Goal: Transaction & Acquisition: Purchase product/service

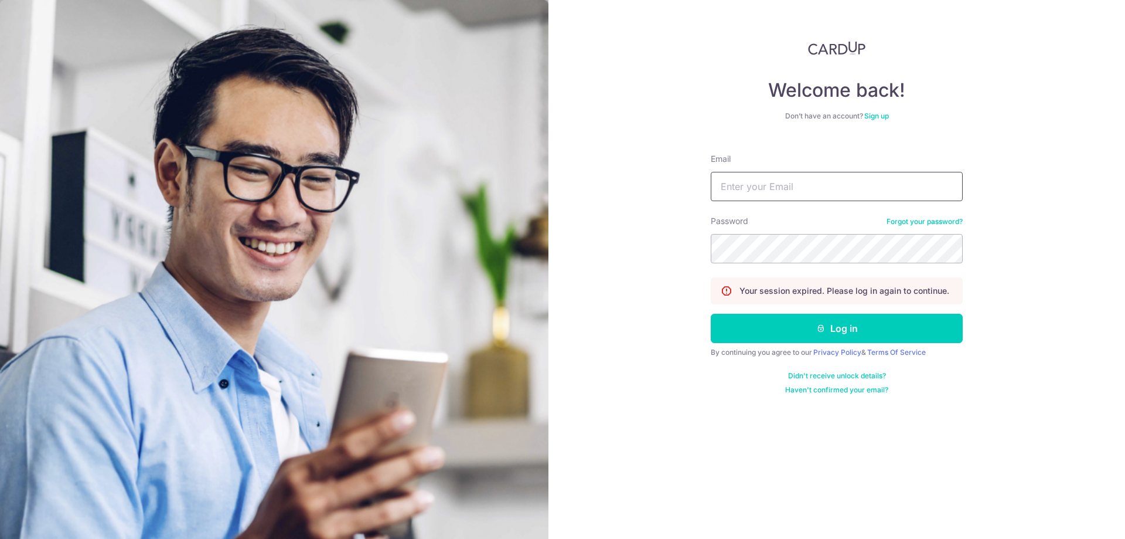
click at [805, 190] on input "Email" at bounding box center [837, 186] width 252 height 29
type input "DAR1US@OUTLOOK.SG"
click at [865, 321] on button "Log in" at bounding box center [837, 328] width 252 height 29
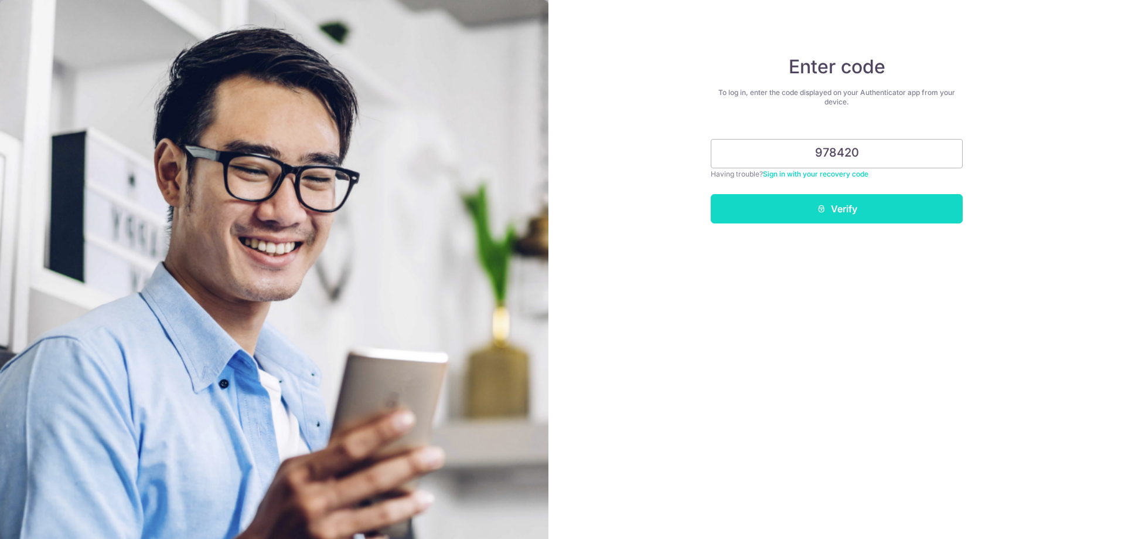
type input "978420"
click at [879, 207] on button "Verify" at bounding box center [837, 208] width 252 height 29
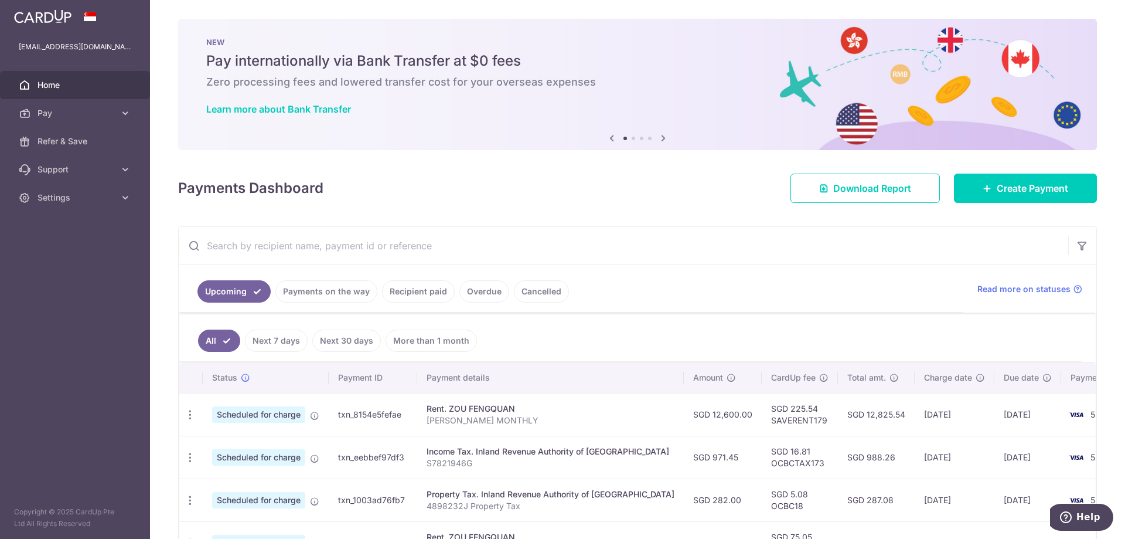
click at [342, 285] on link "Payments on the way" at bounding box center [326, 291] width 102 height 22
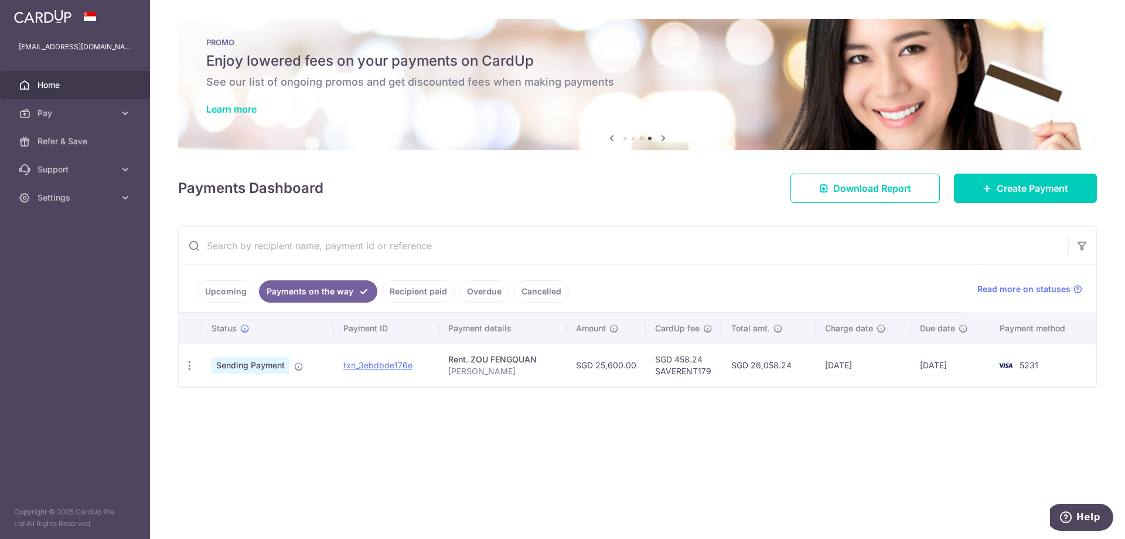
click at [217, 287] on link "Upcoming" at bounding box center [226, 291] width 57 height 22
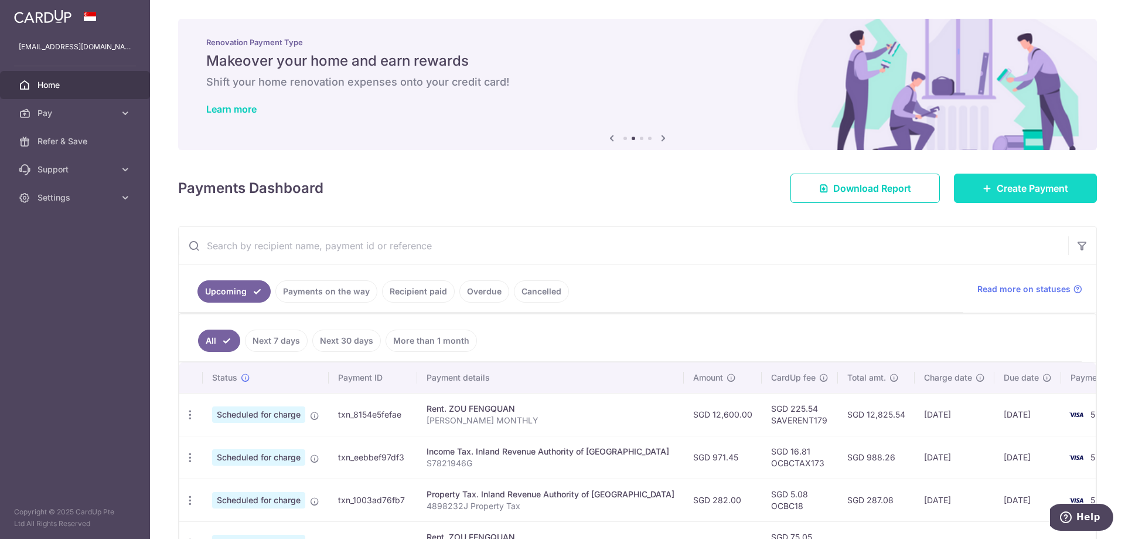
click at [1043, 189] on span "Create Payment" at bounding box center [1033, 188] width 72 height 14
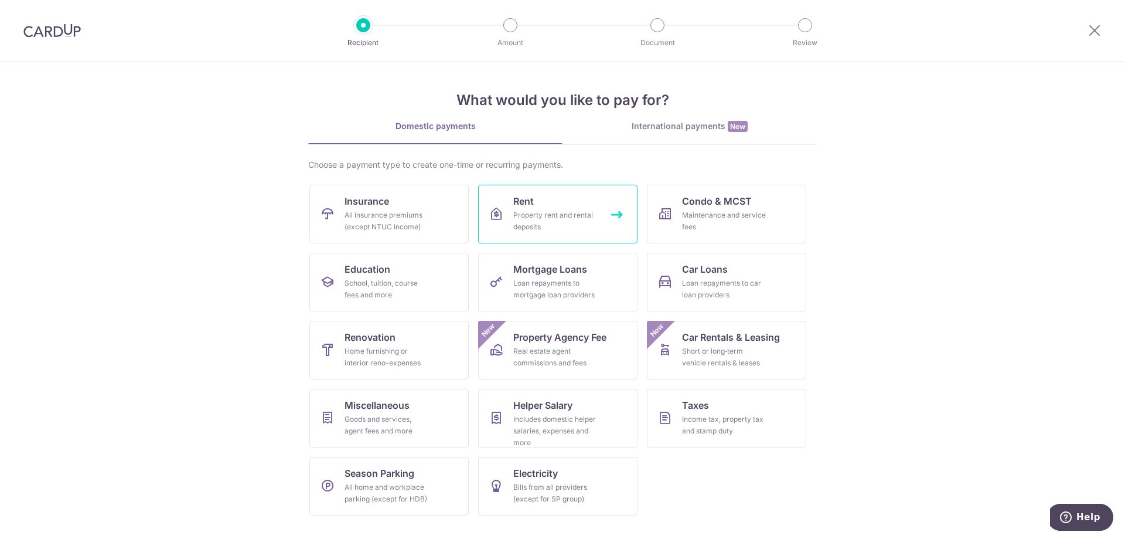
click at [557, 216] on div "Property rent and rental deposits" at bounding box center [555, 220] width 84 height 23
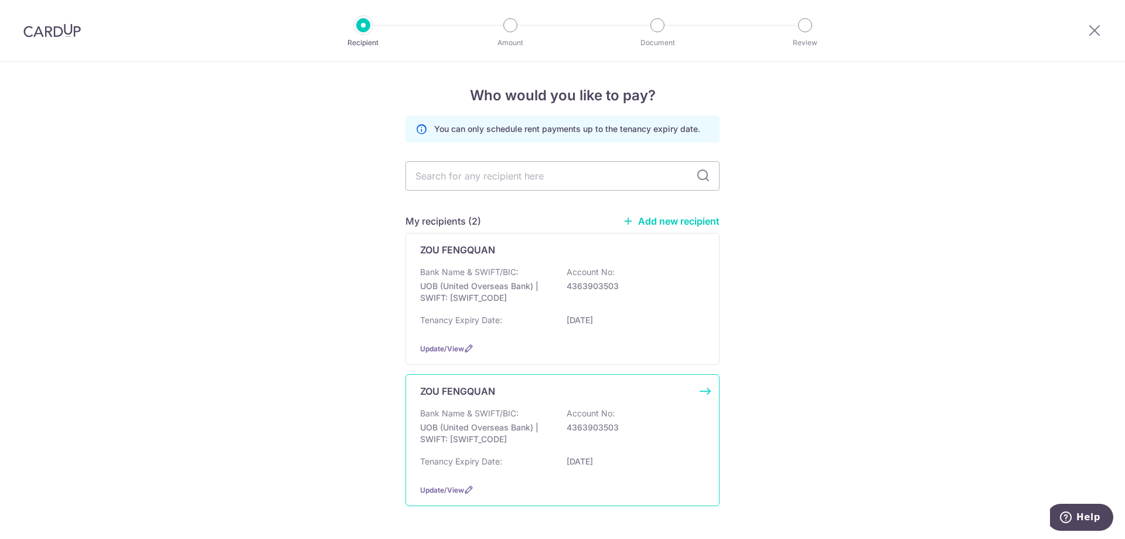
click at [548, 398] on div "ZOU FENGQUAN Bank Name & SWIFT/BIC: UOB (United Overseas Bank) | SWIFT: [SWIFT_…" at bounding box center [563, 440] width 314 height 132
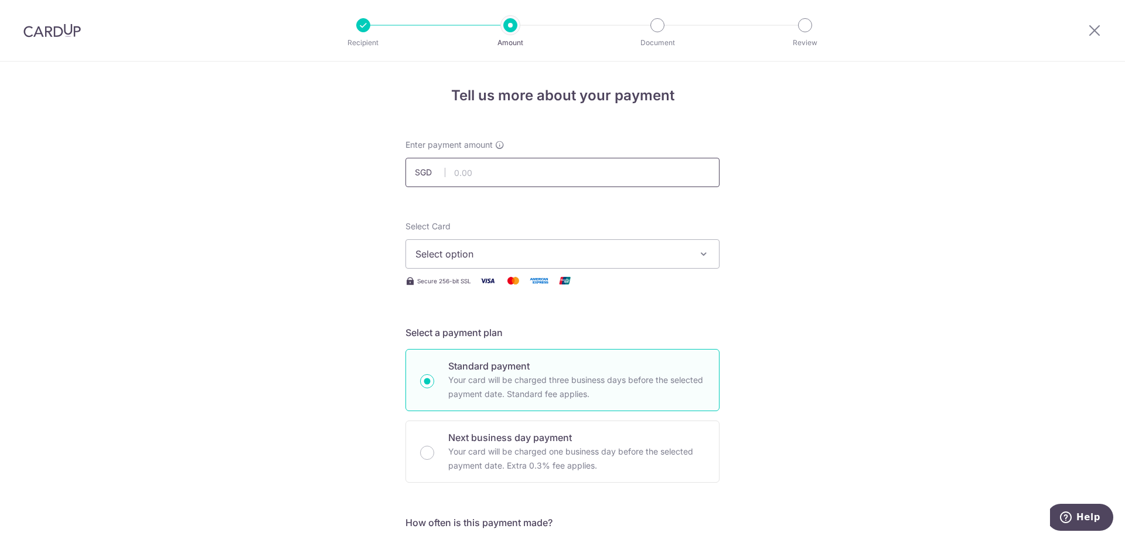
click at [550, 175] on input "text" at bounding box center [563, 172] width 314 height 29
click at [585, 175] on input "text" at bounding box center [563, 172] width 314 height 29
drag, startPoint x: 522, startPoint y: 178, endPoint x: 327, endPoint y: 178, distance: 195.2
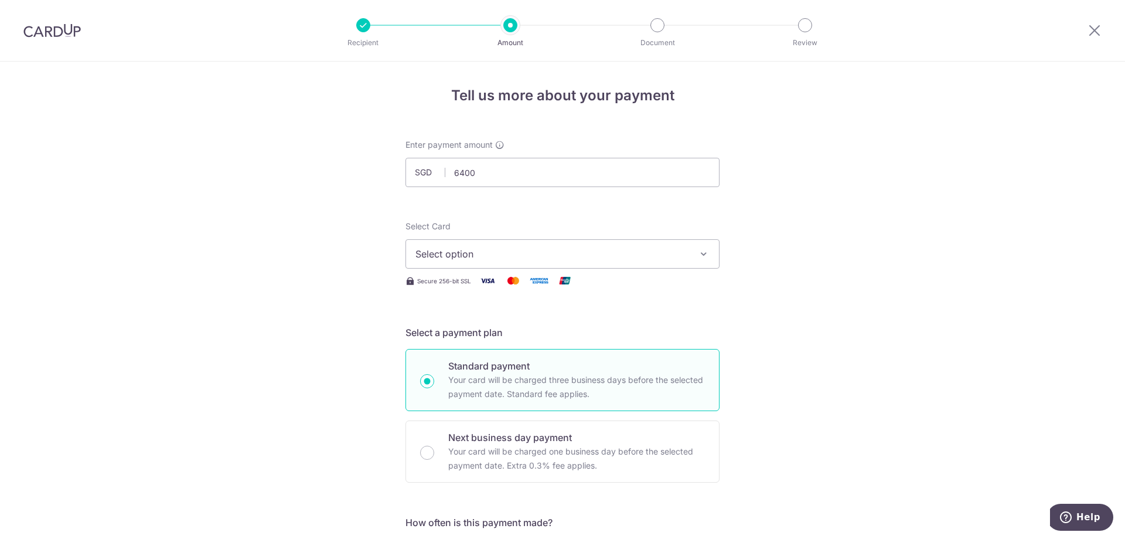
type input "6,400.00"
click at [489, 254] on span "Select option" at bounding box center [552, 254] width 273 height 14
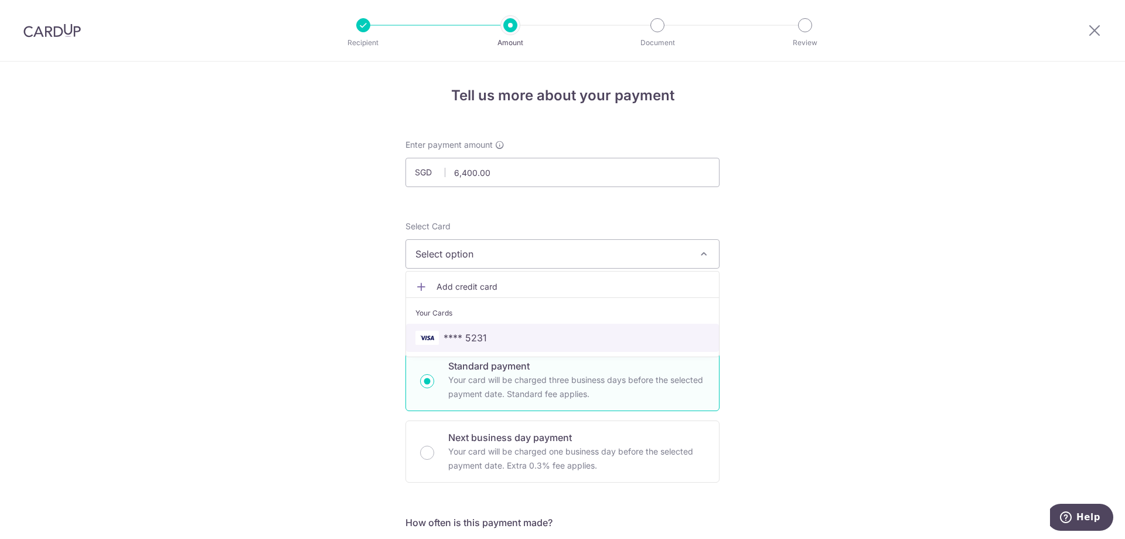
click at [519, 332] on span "**** 5231" at bounding box center [563, 338] width 294 height 14
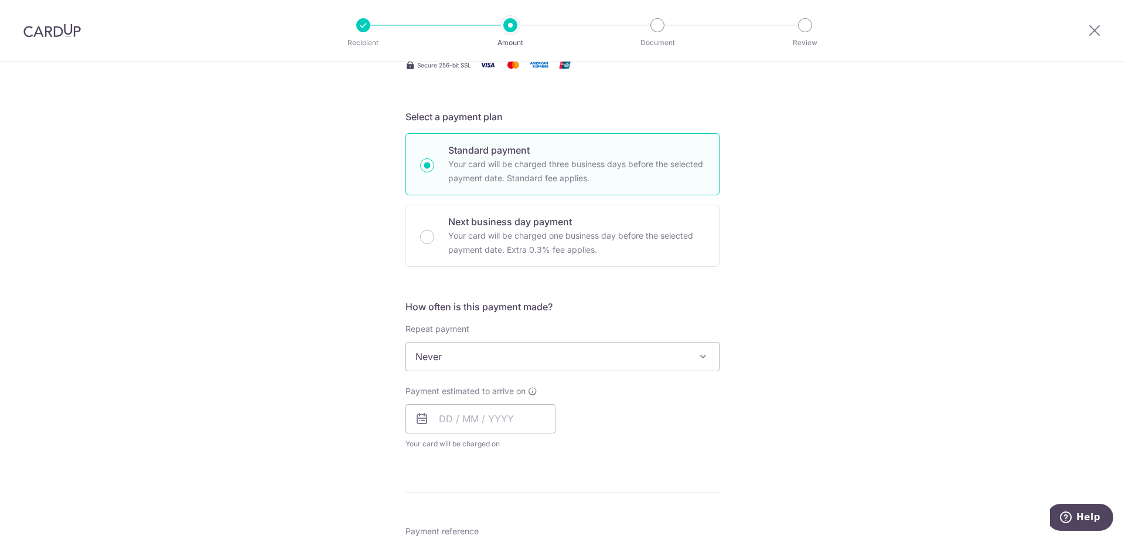
scroll to position [234, 0]
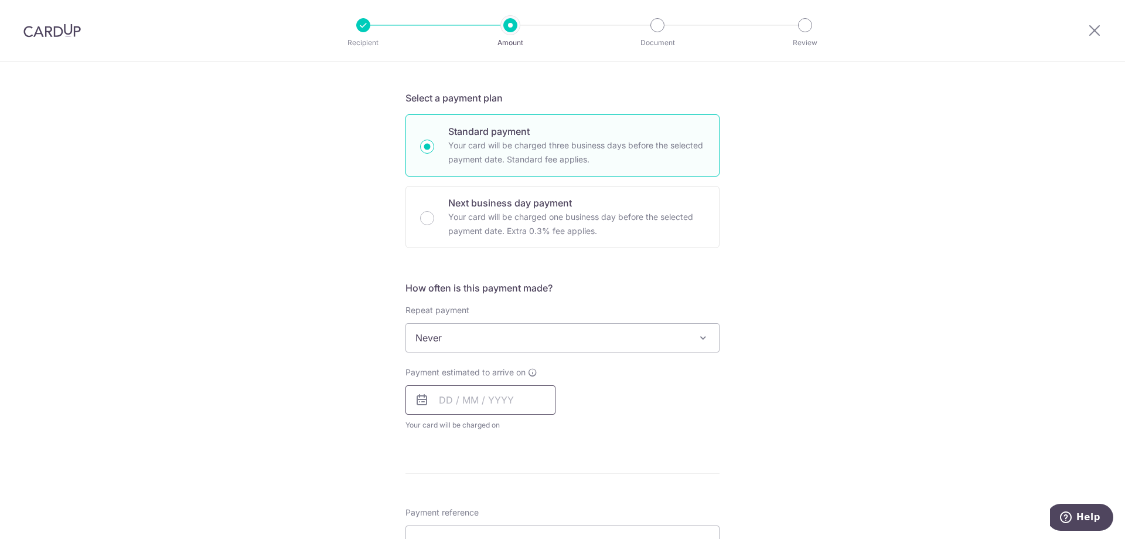
click at [439, 402] on input "text" at bounding box center [481, 399] width 150 height 29
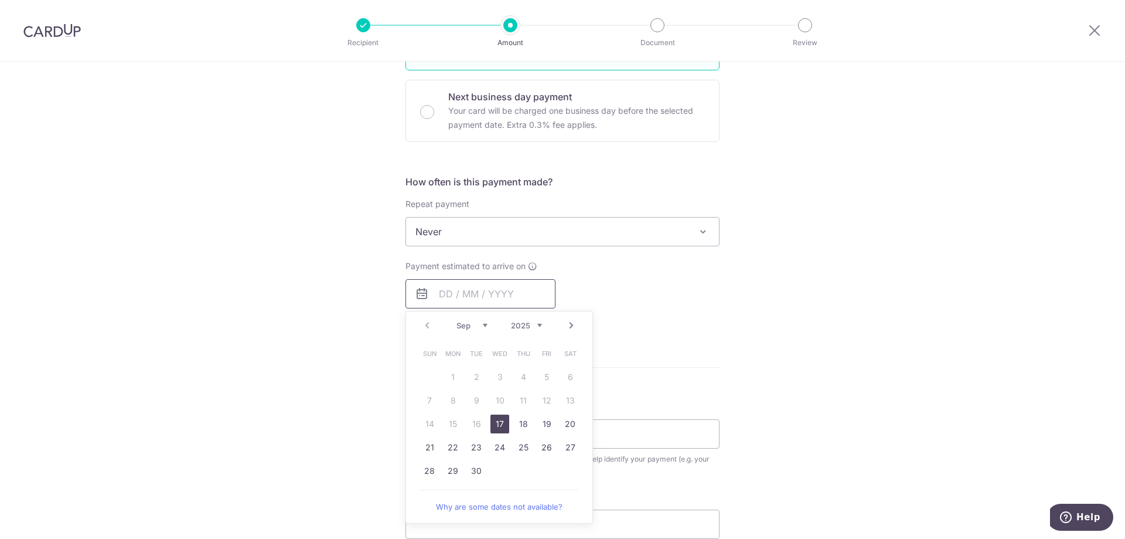
scroll to position [352, 0]
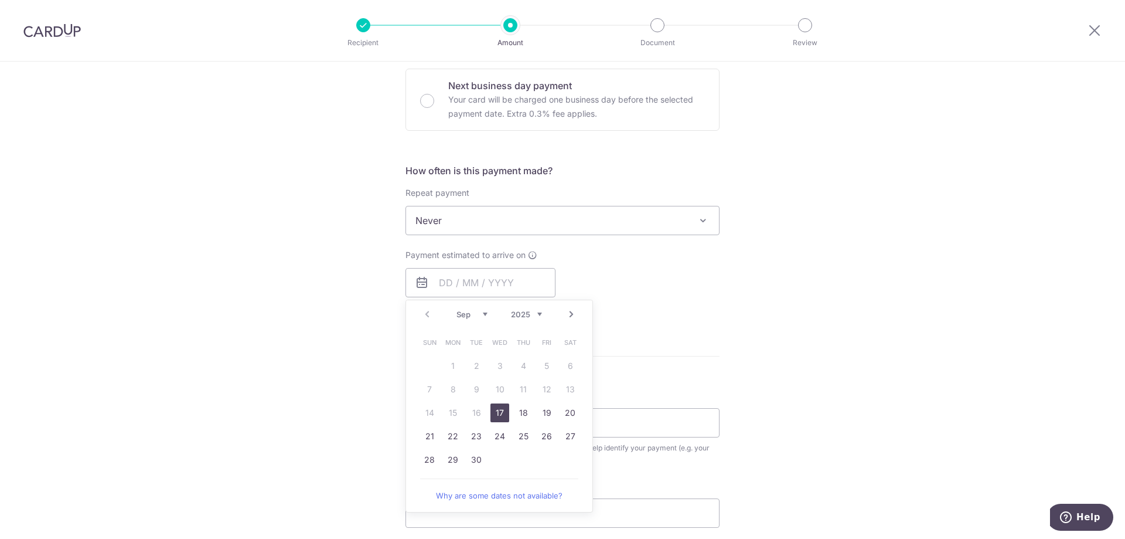
click at [501, 412] on link "17" at bounding box center [500, 412] width 19 height 19
type input "17/09/2025"
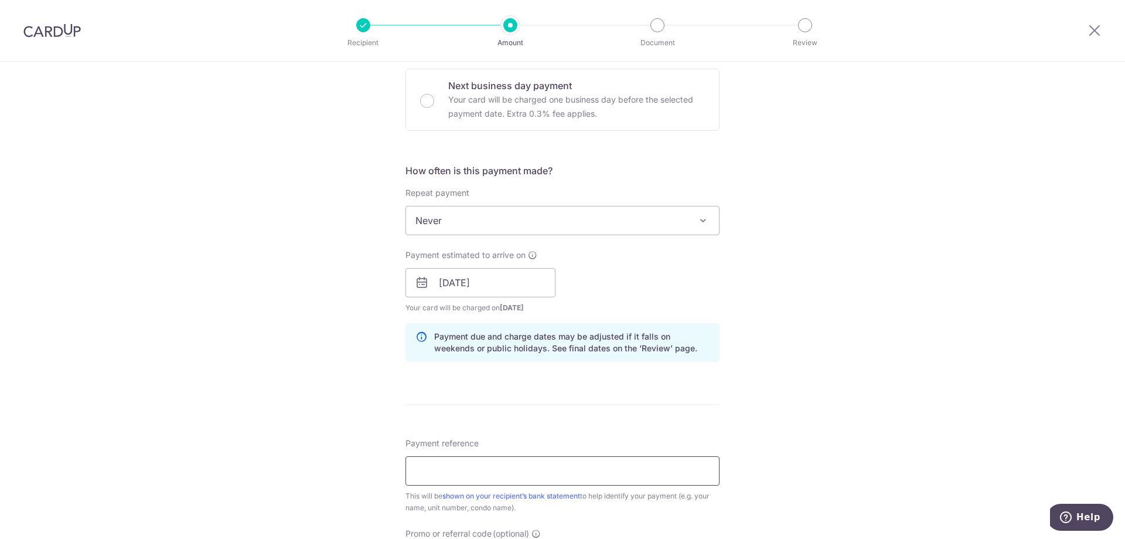
click at [612, 474] on input "Payment reference" at bounding box center [563, 470] width 314 height 29
type input "6"
click at [943, 367] on div "Tell us more about your payment Enter payment amount SGD 6,400.00 6400.00 Selec…" at bounding box center [562, 264] width 1125 height 1108
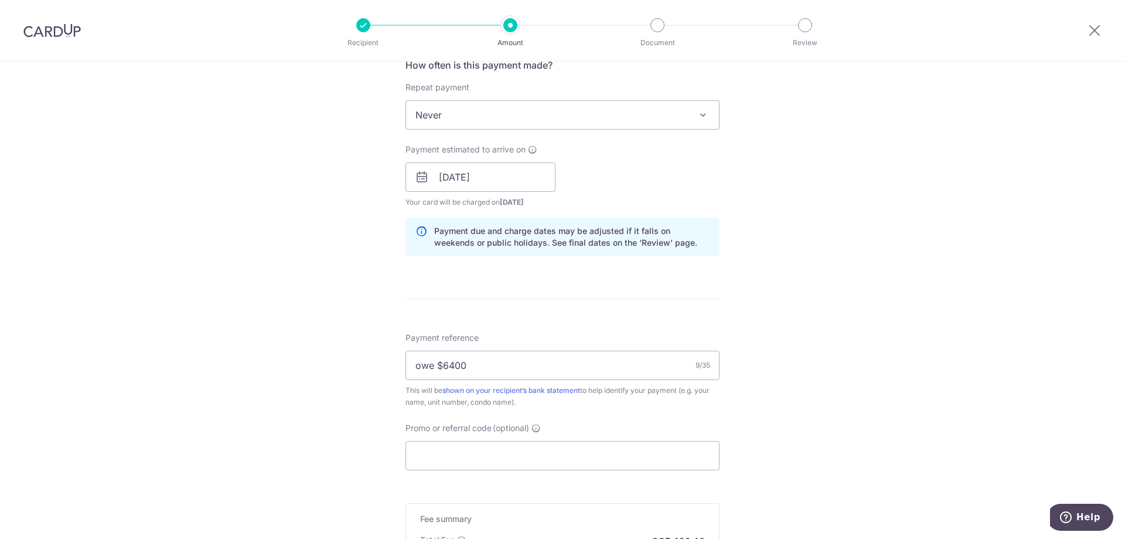
scroll to position [469, 0]
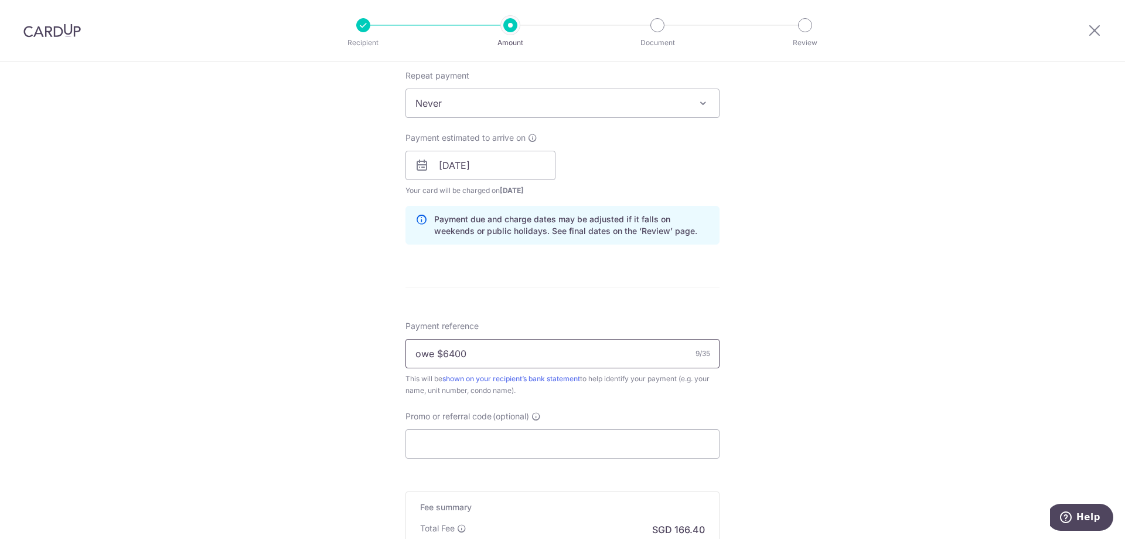
drag, startPoint x: 430, startPoint y: 358, endPoint x: 387, endPoint y: 358, distance: 43.4
click at [387, 358] on div "Tell us more about your payment Enter payment amount SGD 6,400.00 6400.00 Selec…" at bounding box center [562, 147] width 1125 height 1108
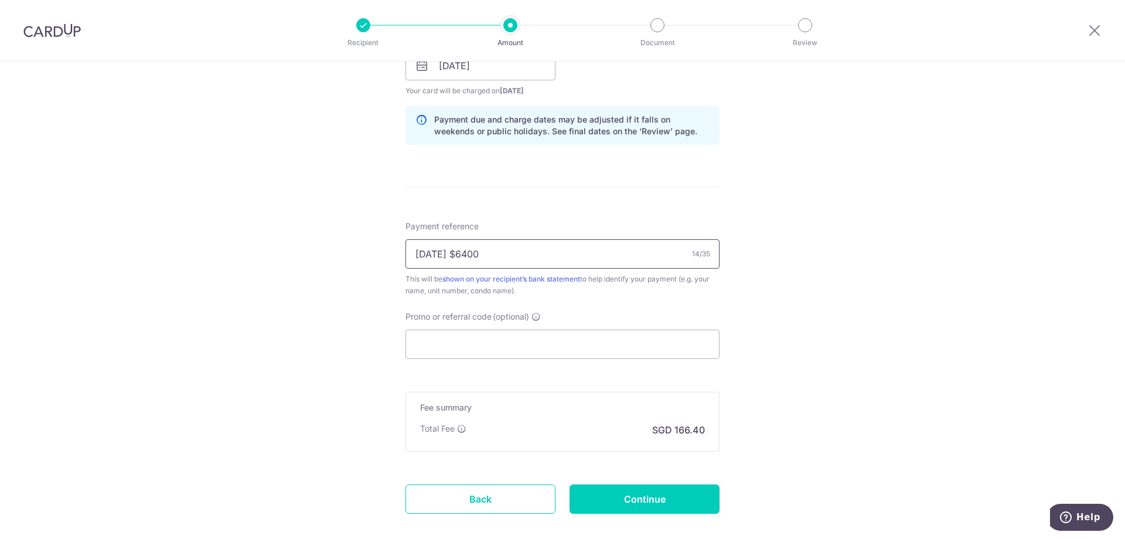
scroll to position [586, 0]
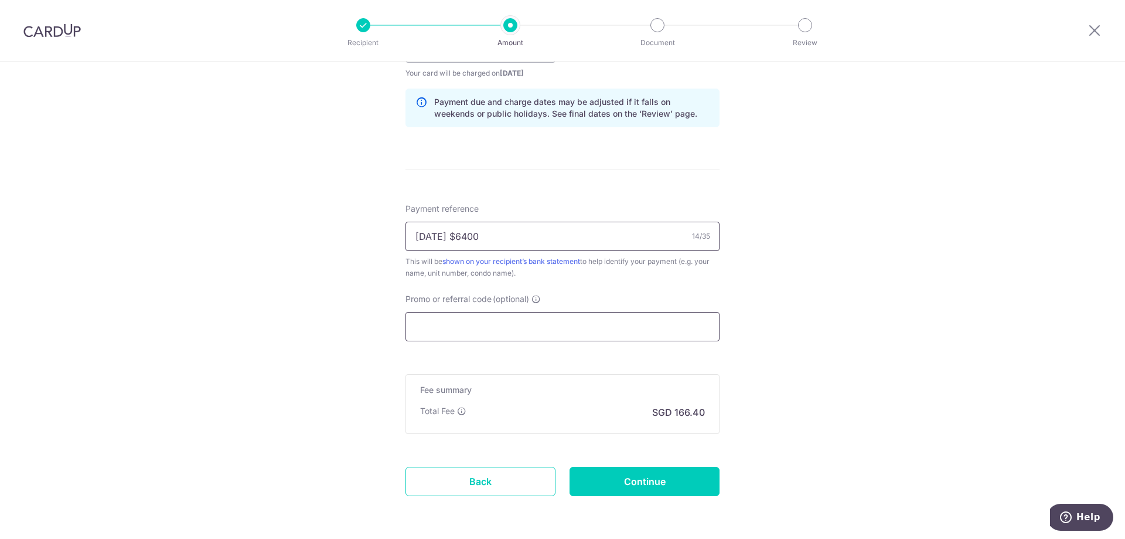
type input "Jul 2025 $6400"
click at [474, 336] on input "Promo or referral code (optional)" at bounding box center [563, 326] width 314 height 29
paste input "OCBC155"
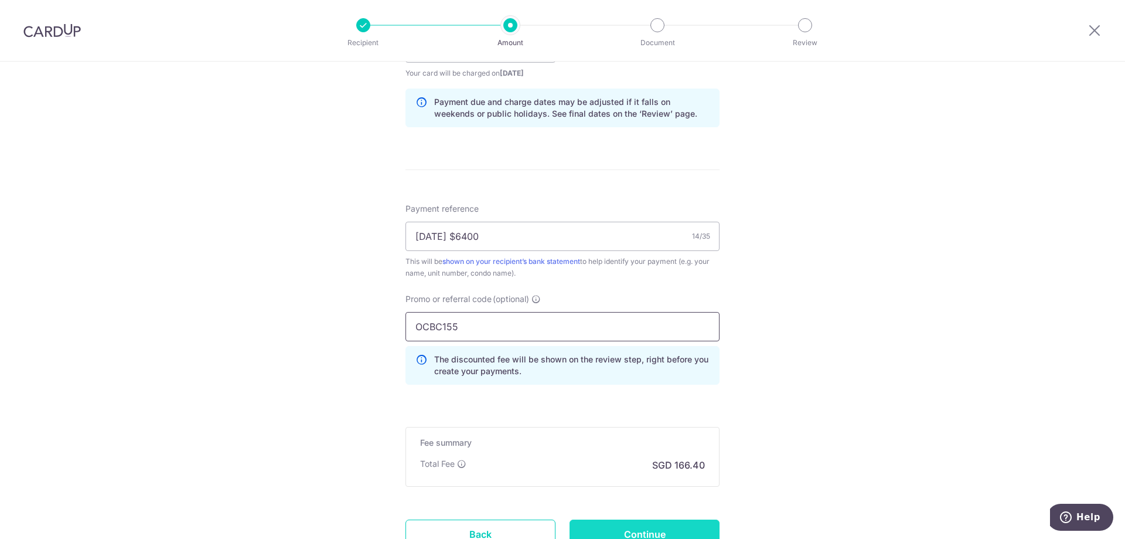
type input "OCBC155"
click at [642, 529] on input "Continue" at bounding box center [645, 533] width 150 height 29
type input "Create Schedule"
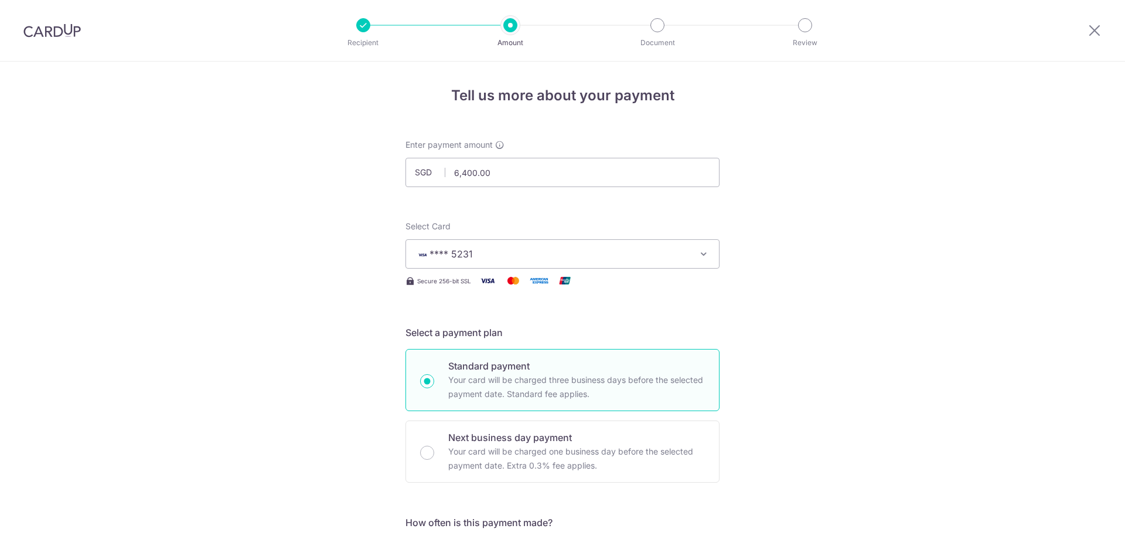
scroll to position [717, 0]
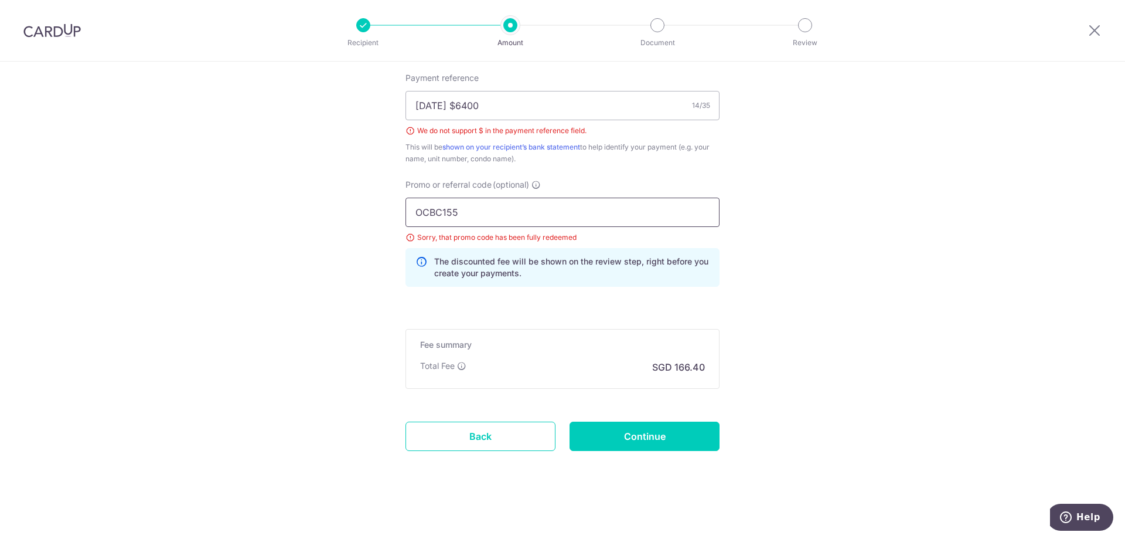
drag, startPoint x: 535, startPoint y: 212, endPoint x: 301, endPoint y: 212, distance: 234.4
paste input "MILELION"
type input "MILELION"
click at [637, 424] on input "Continue" at bounding box center [645, 435] width 150 height 29
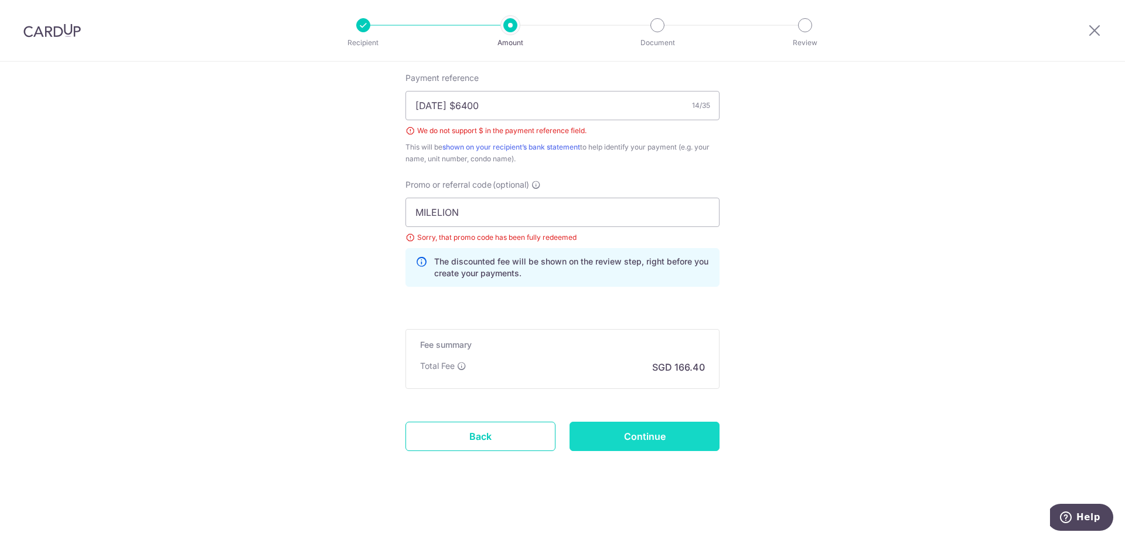
type input "Create Schedule"
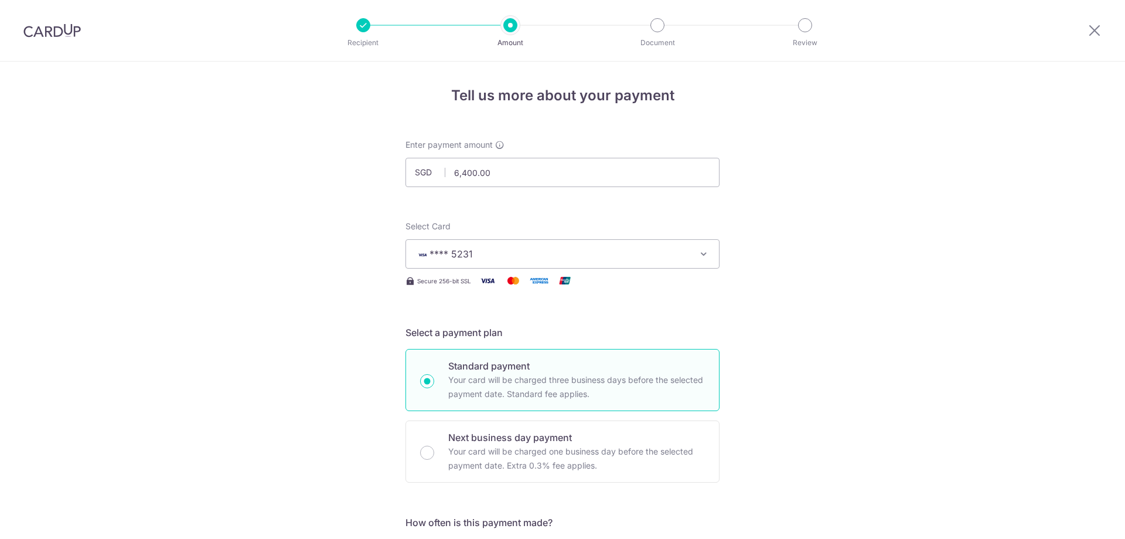
scroll to position [717, 0]
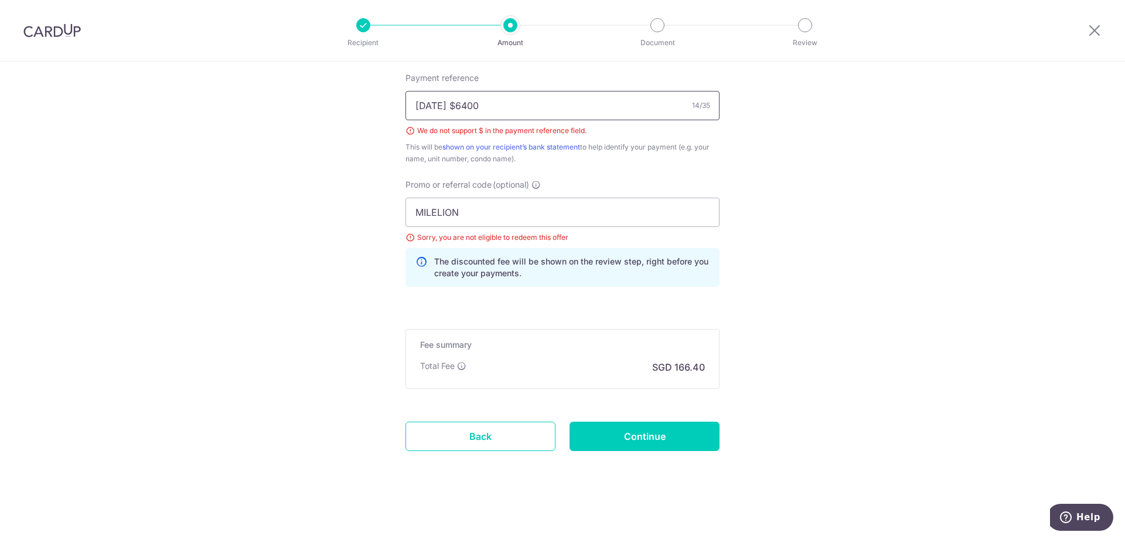
click at [462, 108] on input "Jul 2025 $6400" at bounding box center [563, 105] width 314 height 29
type input "[DATE] 6400"
click at [665, 444] on input "Continue" at bounding box center [645, 435] width 150 height 29
type input "Create Schedule"
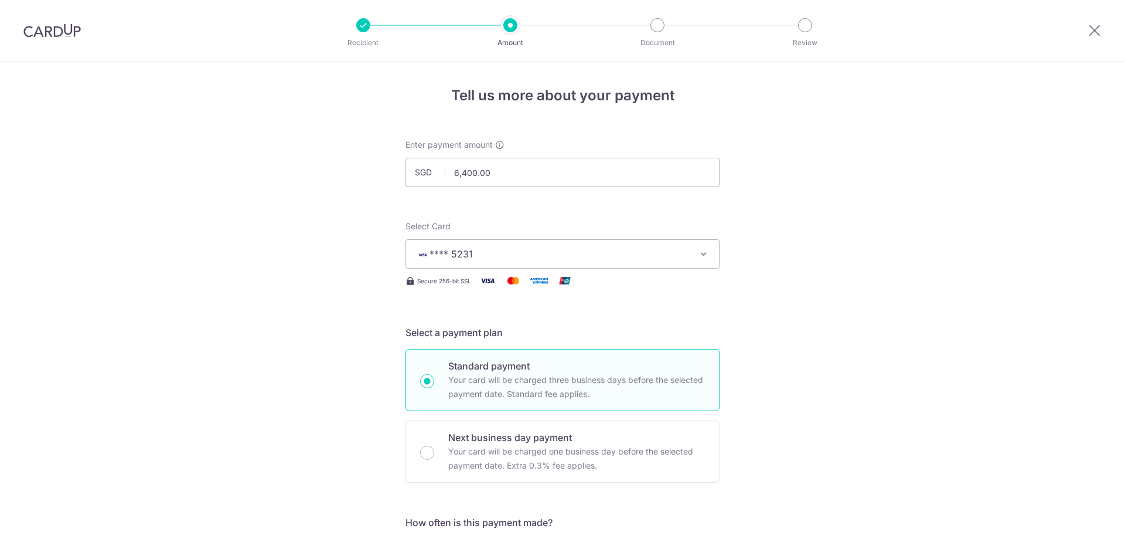
scroll to position [700, 0]
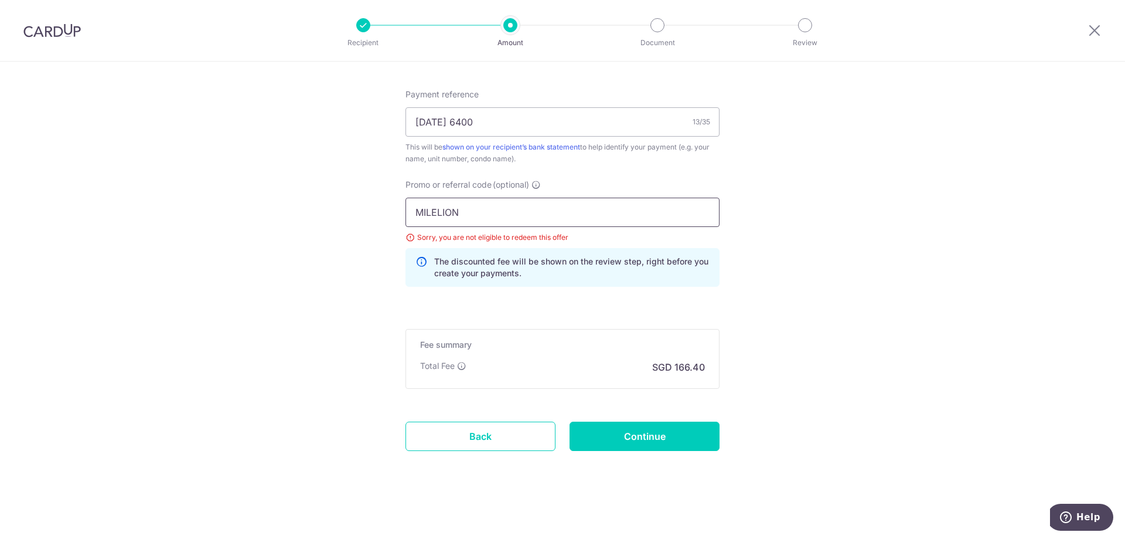
drag, startPoint x: 504, startPoint y: 216, endPoint x: 376, endPoint y: 217, distance: 127.8
paste input "SAVERENT179"
type input "SAVERENT179"
click at [667, 443] on input "Continue" at bounding box center [645, 435] width 150 height 29
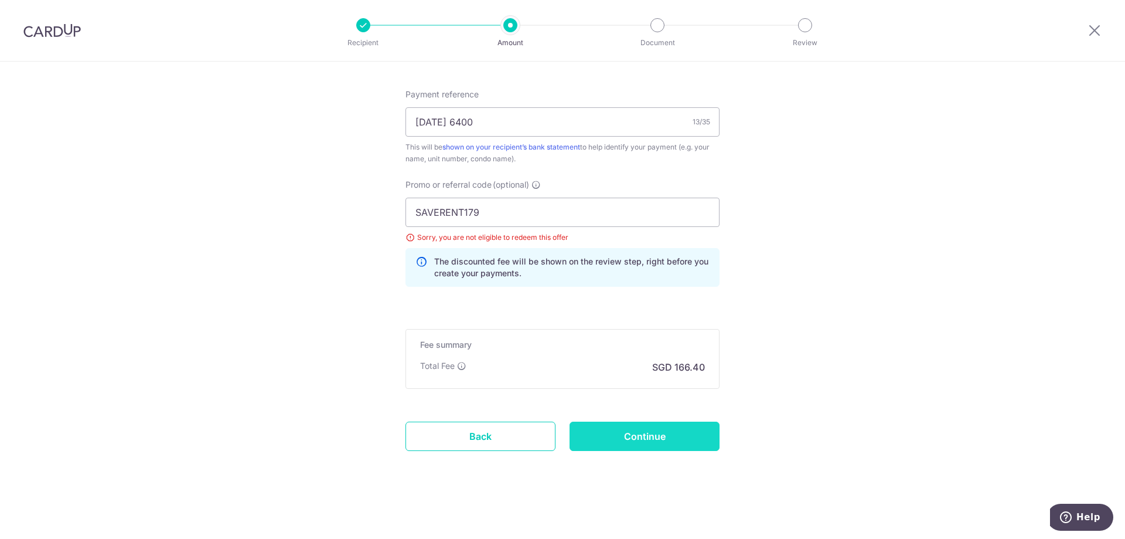
type input "Update Schedule"
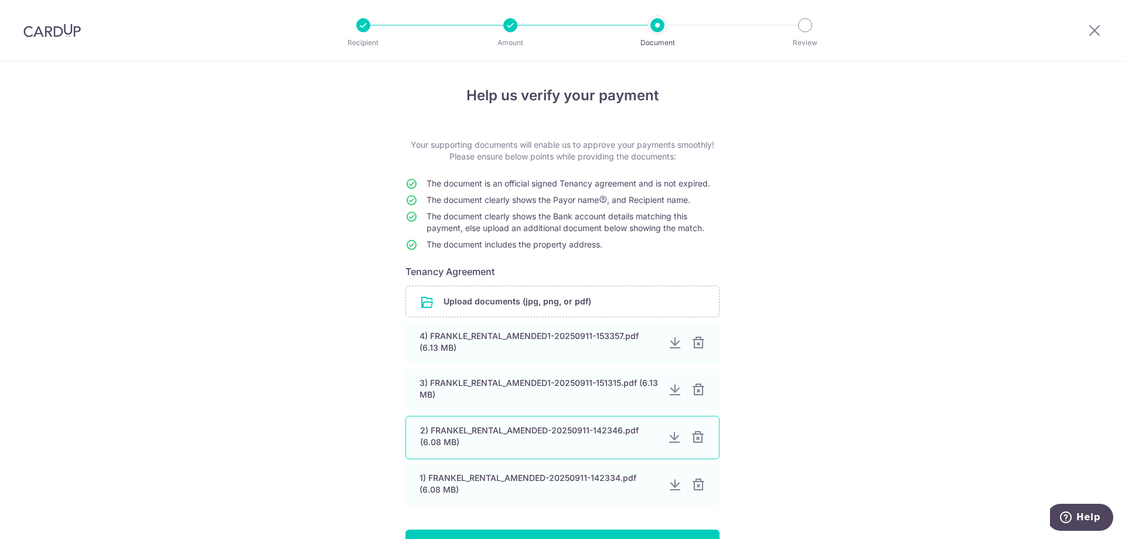
click at [691, 437] on div at bounding box center [698, 437] width 14 height 14
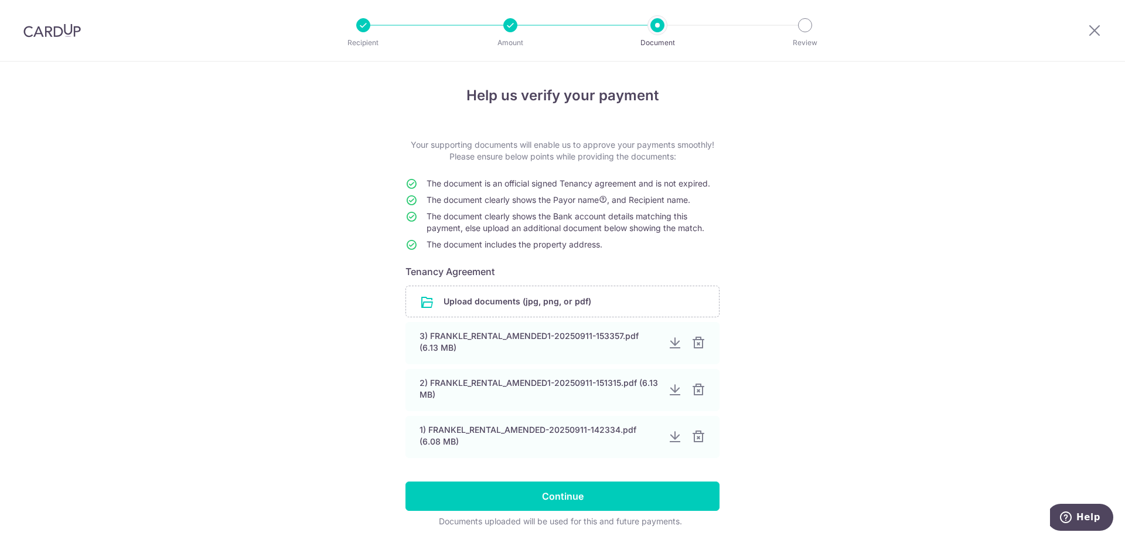
click at [692, 437] on div at bounding box center [699, 437] width 14 height 14
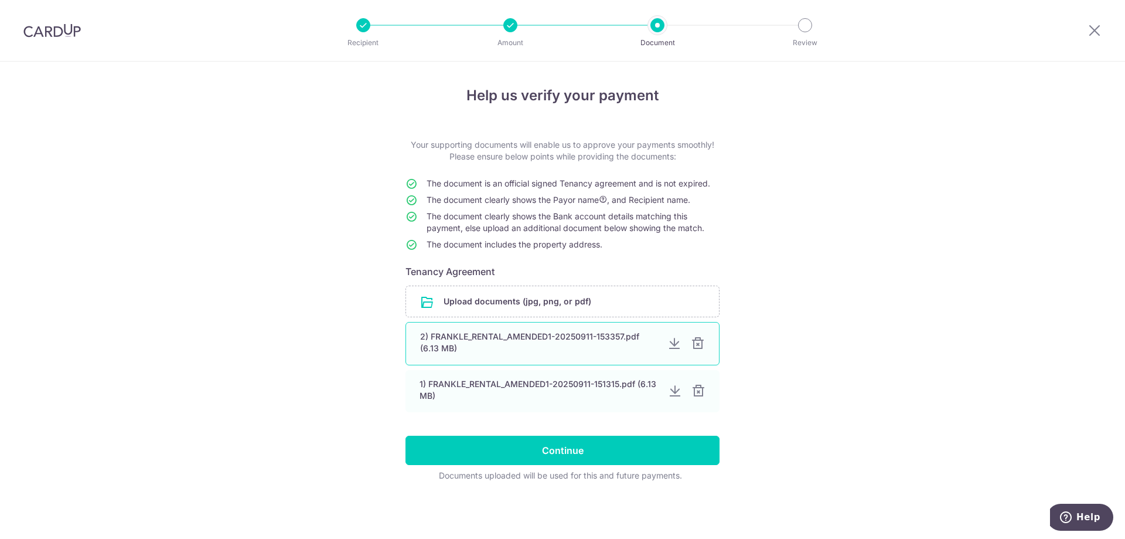
click at [615, 355] on div "2) FRANKLE_RENTAL_AMENDED1-20250911-153357.pdf (6.13 MB)" at bounding box center [563, 343] width 314 height 43
click at [586, 354] on div "2) FRANKLE_RENTAL_AMENDED1-20250911-153357.pdf (6.13 MB)" at bounding box center [563, 343] width 314 height 43
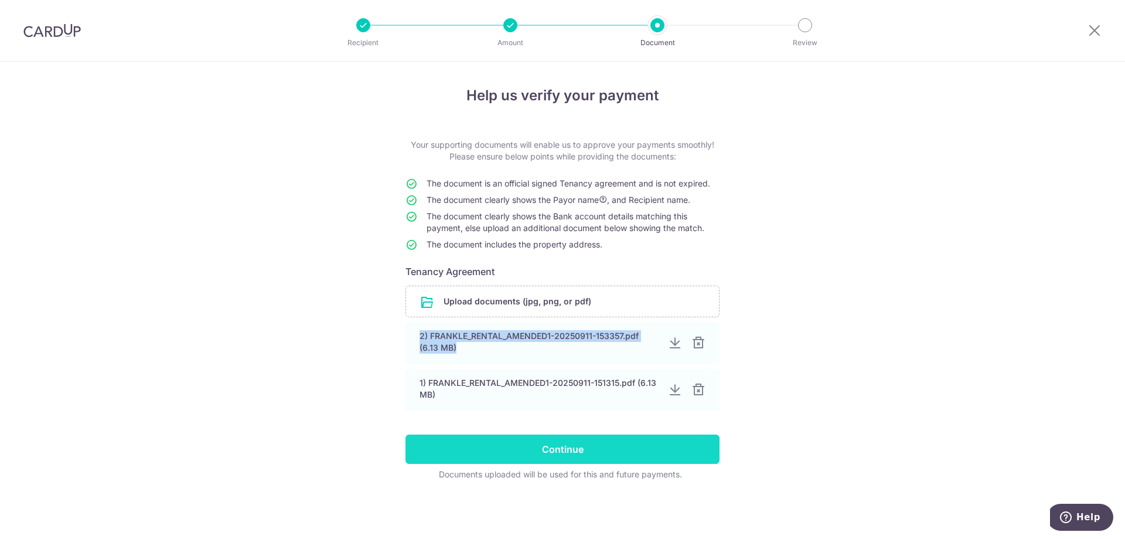
click at [601, 449] on input "Continue" at bounding box center [563, 448] width 314 height 29
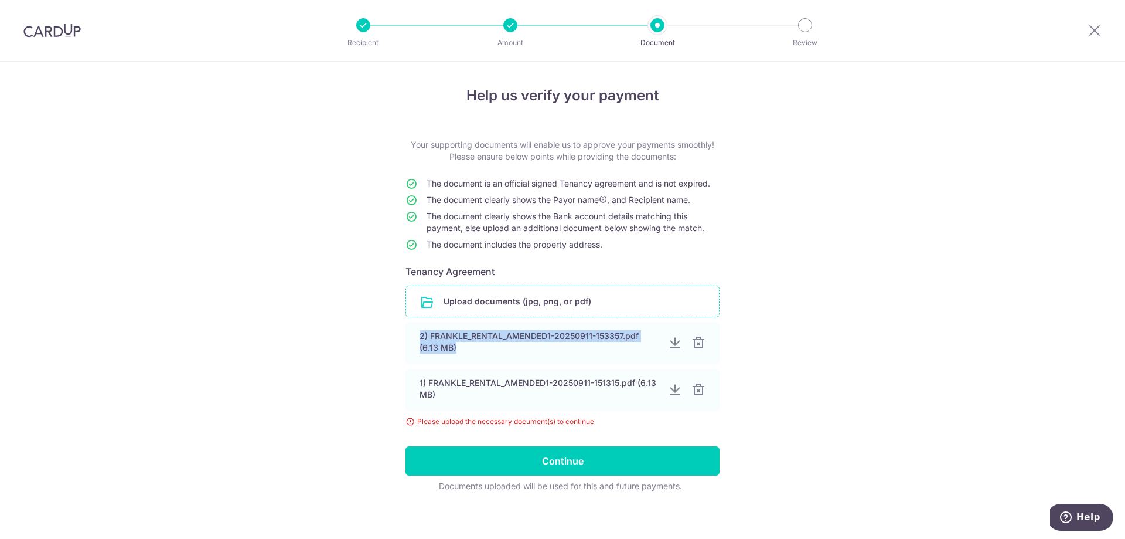
drag, startPoint x: 573, startPoint y: 349, endPoint x: 574, endPoint y: 290, distance: 58.6
click at [574, 290] on div "Upload documents (jpg, png, or pdf) 2) FRANKLE_RENTAL_AMENDED1-20250911-153357.…" at bounding box center [563, 356] width 314 height 142
click at [801, 332] on div "Help us verify your payment Your supporting documents will enable us to approve…" at bounding box center [562, 304] width 1125 height 485
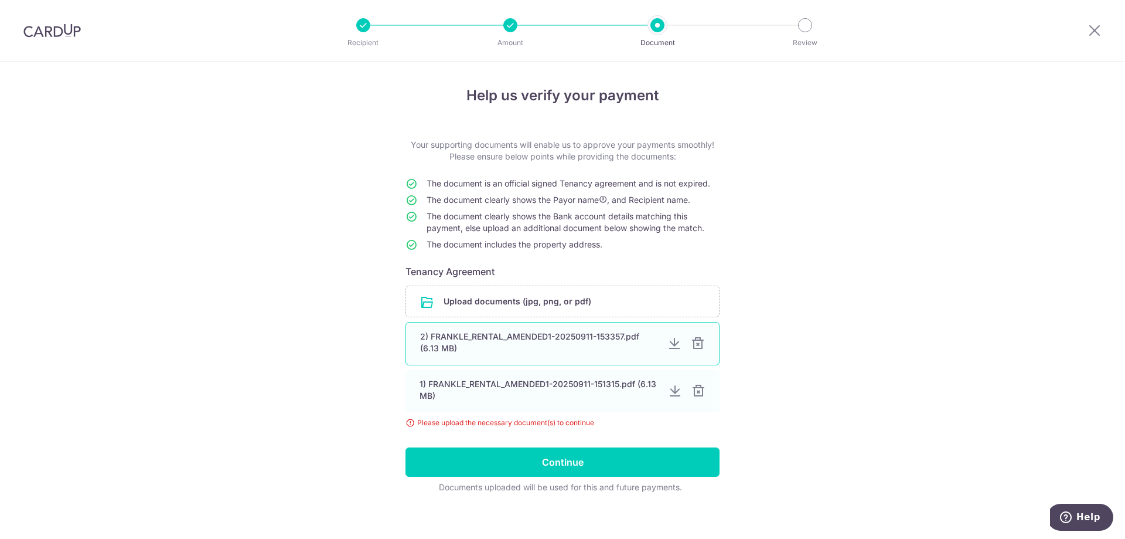
click at [674, 344] on div at bounding box center [675, 343] width 14 height 14
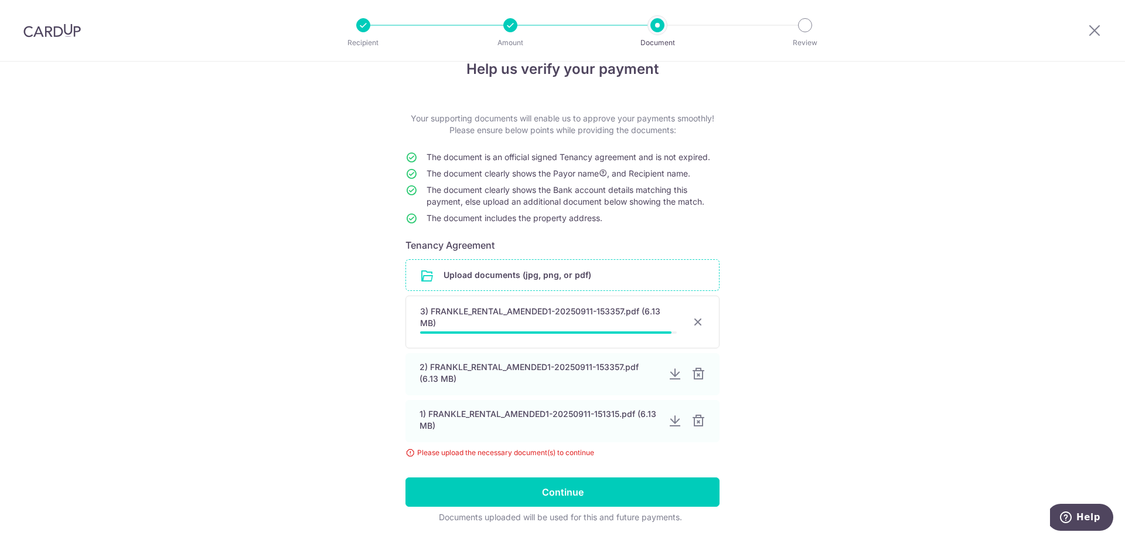
scroll to position [66, 0]
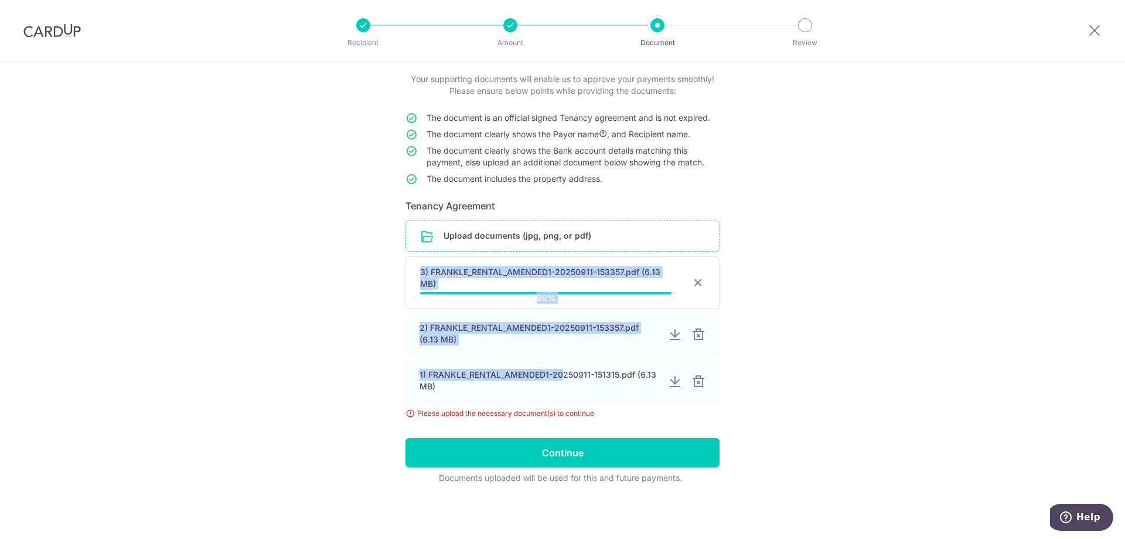
drag, startPoint x: 564, startPoint y: 378, endPoint x: 554, endPoint y: 228, distance: 150.4
click at [554, 228] on div "Upload documents (jpg, png, or pdf) 3) FRANKLE_RENTAL_AMENDED1-20250911-153357.…" at bounding box center [563, 319] width 314 height 199
click at [816, 331] on div "Help us verify your payment Your supporting documents will enable us to approve…" at bounding box center [562, 267] width 1125 height 543
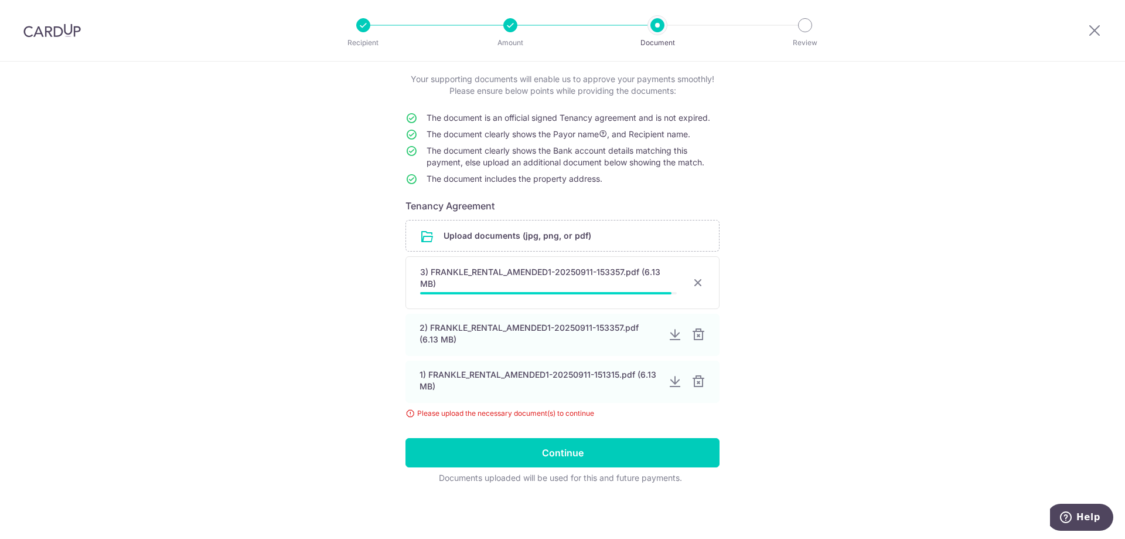
click at [696, 282] on div at bounding box center [698, 282] width 14 height 14
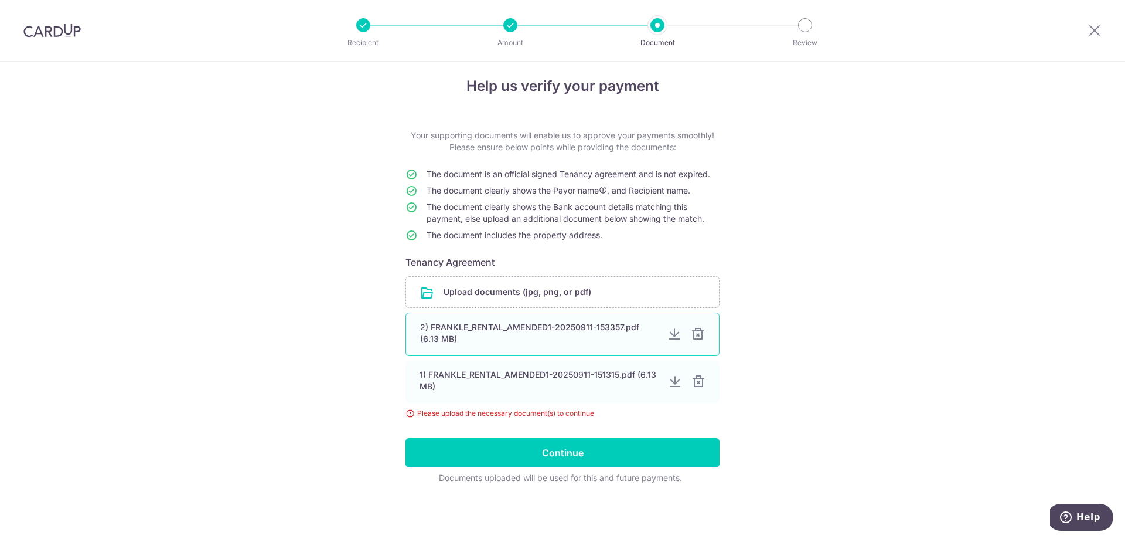
scroll to position [9, 0]
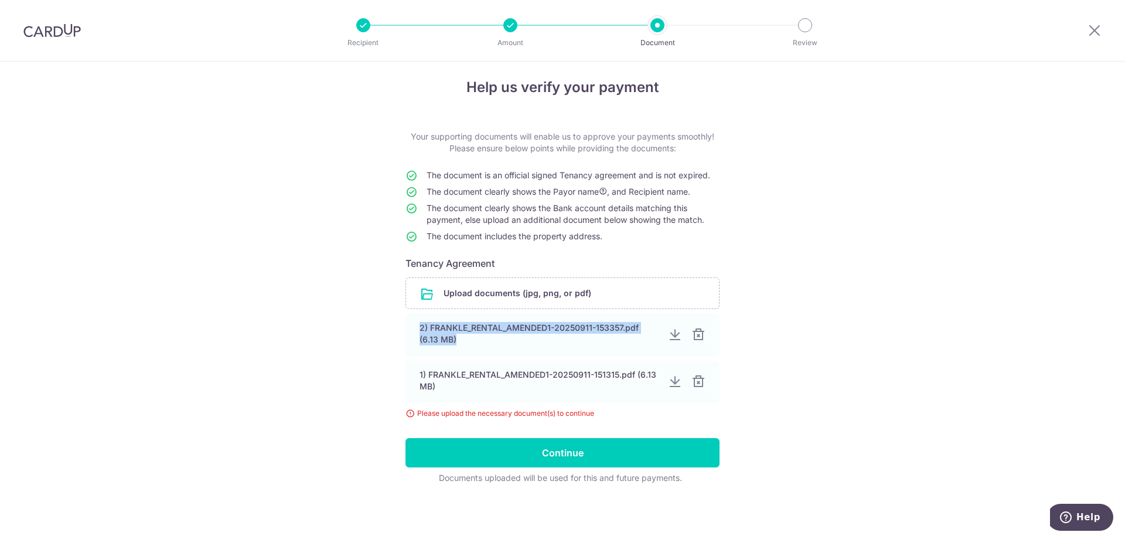
drag, startPoint x: 584, startPoint y: 344, endPoint x: 591, endPoint y: 274, distance: 70.1
click at [591, 274] on form "Your supporting documents will enable us to approve your payments smoothly! Ple…" at bounding box center [563, 307] width 314 height 353
click at [744, 338] on div "Help us verify your payment Your supporting documents will enable us to approve…" at bounding box center [562, 295] width 1125 height 485
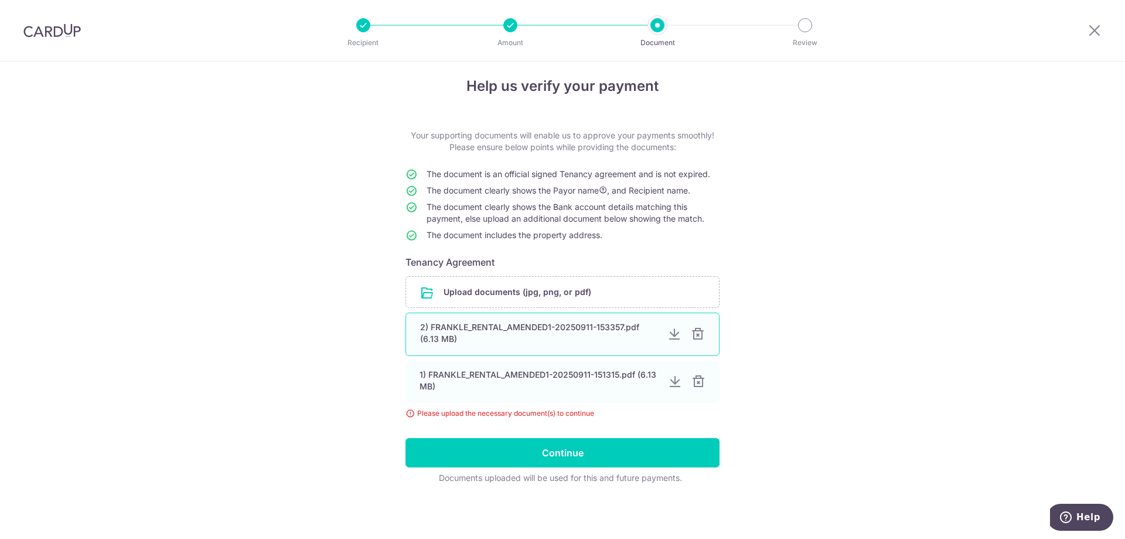
click at [618, 354] on div "2) FRANKLE_RENTAL_AMENDED1-20250911-153357.pdf (6.13 MB)" at bounding box center [563, 333] width 314 height 43
click at [591, 395] on div "1) FRANKLE_RENTAL_AMENDED1-20250911-151315.pdf (6.13 MB)" at bounding box center [563, 380] width 314 height 43
click at [576, 349] on div "2) FRANKLE_RENTAL_AMENDED1-20250911-153357.pdf (6.13 MB)" at bounding box center [563, 333] width 314 height 43
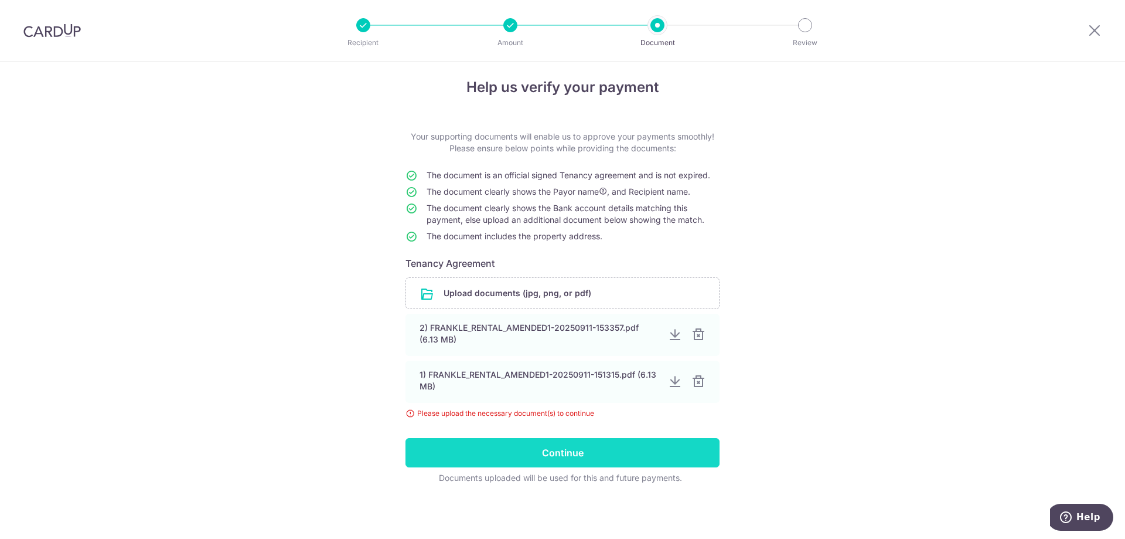
scroll to position [8, 0]
click at [580, 447] on input "Continue" at bounding box center [563, 452] width 314 height 29
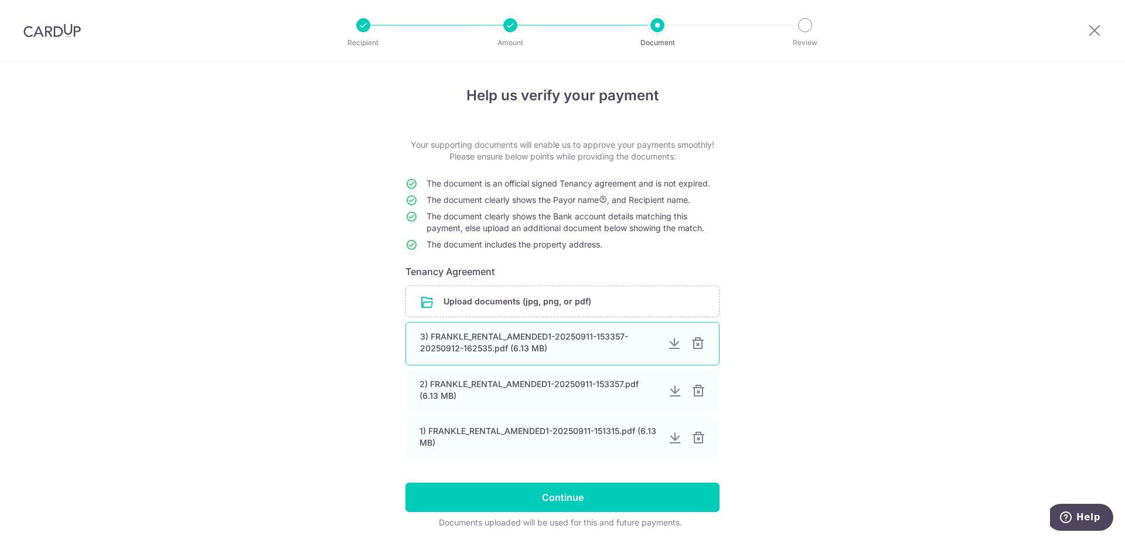
click at [673, 343] on div at bounding box center [675, 343] width 14 height 14
click at [572, 337] on div "3) FRANKLE_RENTAL_AMENDED1-20250911-153357-20250912-162535.pdf (6.13 MB)" at bounding box center [539, 342] width 238 height 23
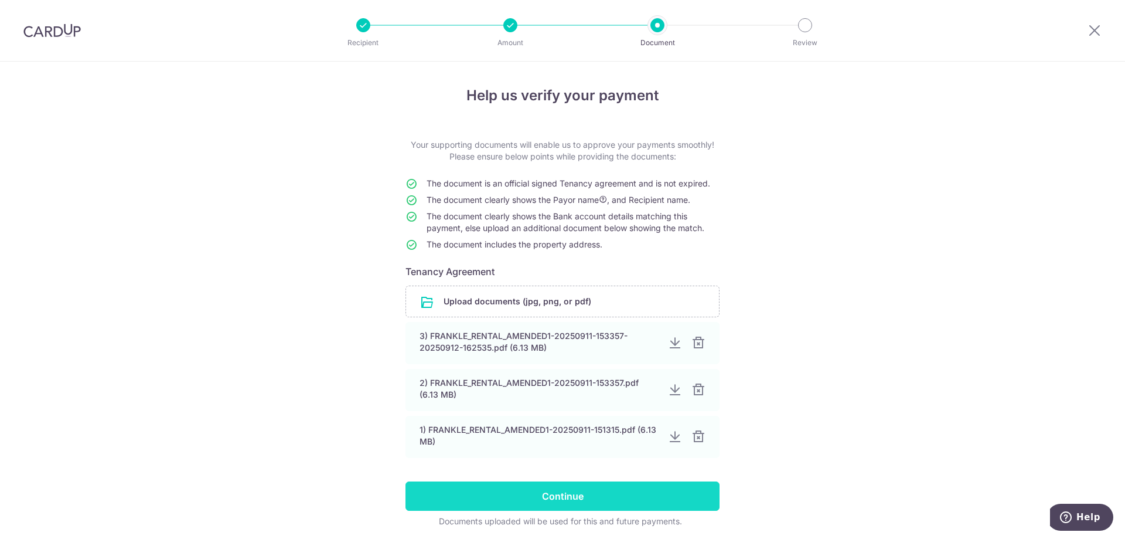
click at [608, 489] on input "Continue" at bounding box center [563, 495] width 314 height 29
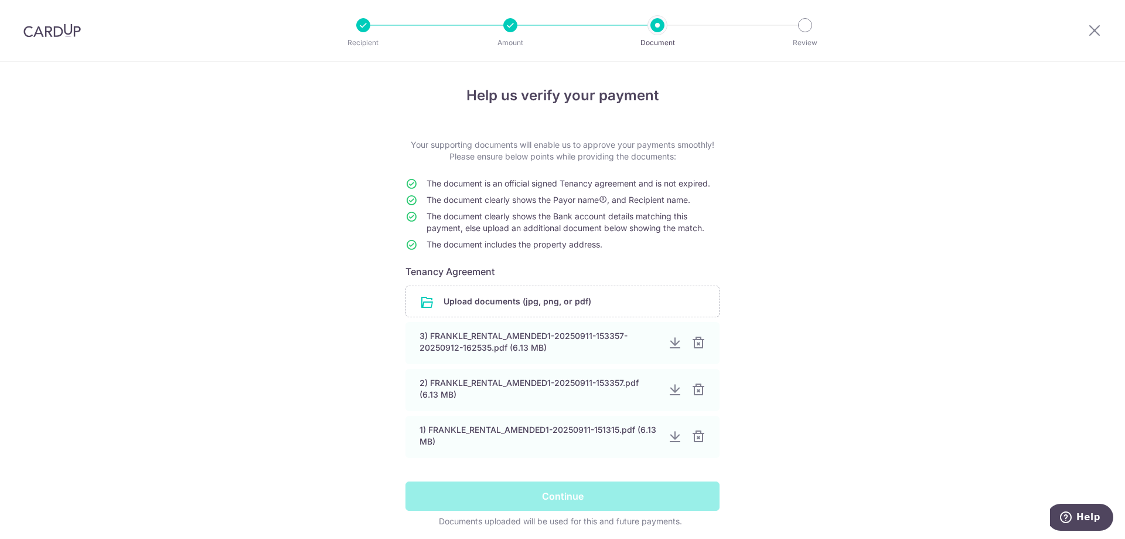
scroll to position [43, 0]
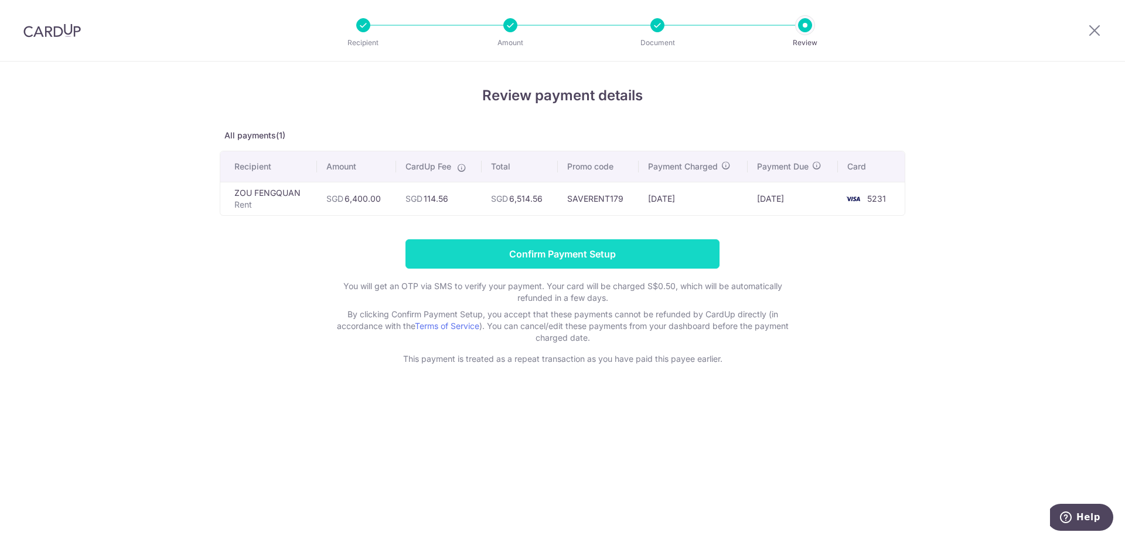
click at [573, 263] on input "Confirm Payment Setup" at bounding box center [563, 253] width 314 height 29
